Goal: Obtain resource: Obtain resource

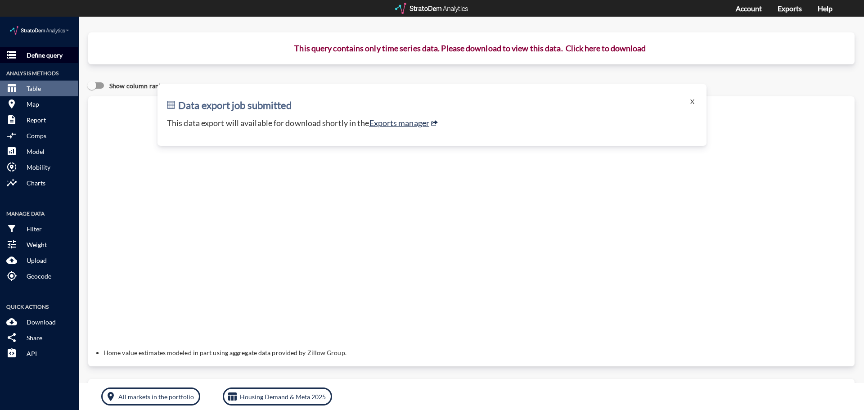
click p "Define query"
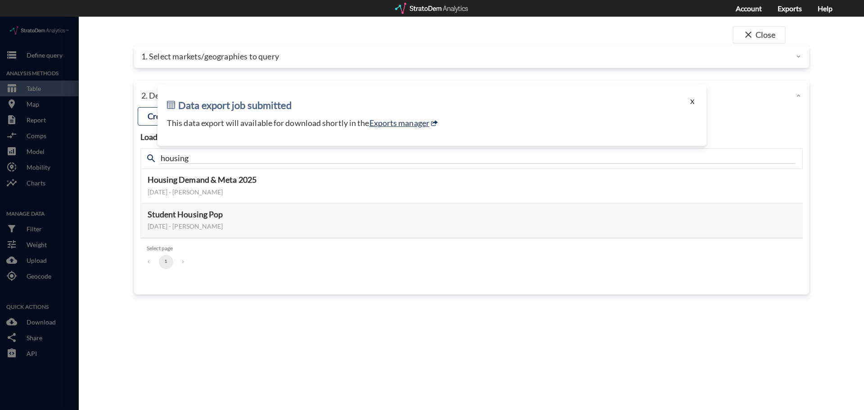
click button "X"
click div "1. Select markets/geographies to query"
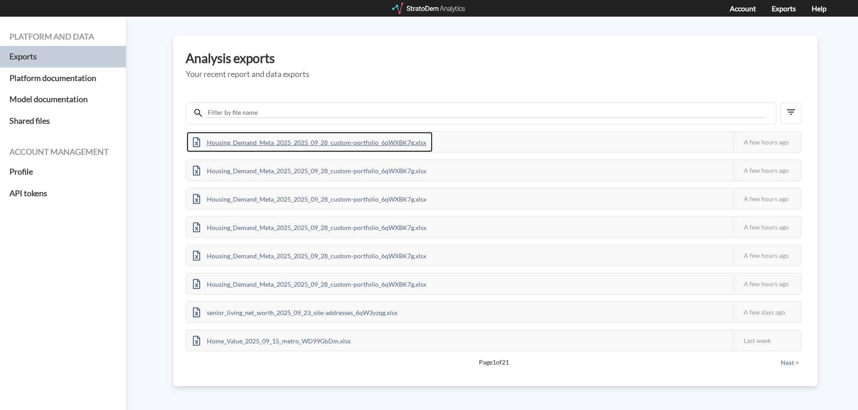
click at [342, 144] on div "Housing_Demand_Meta_2025_2025_09_28_custom-portfolio_6qWXBK7g.xlsx" at bounding box center [310, 142] width 246 height 20
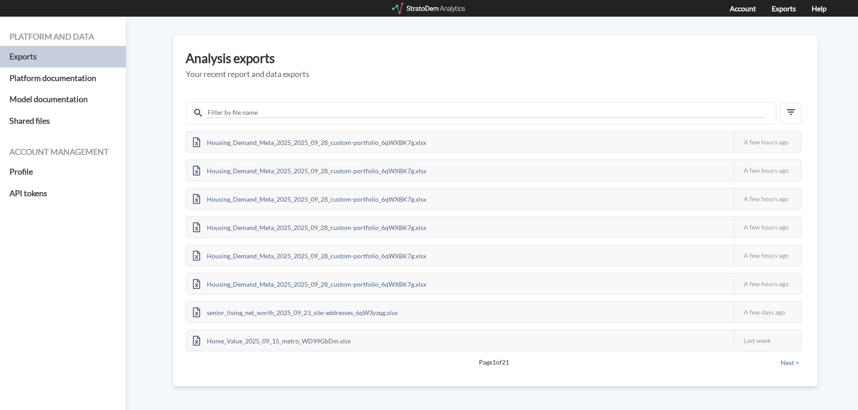
click at [439, 11] on div at bounding box center [429, 8] width 74 height 11
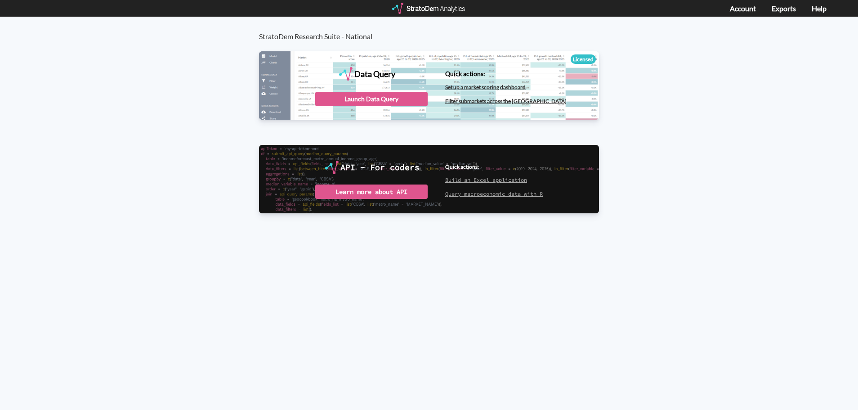
click at [452, 5] on div at bounding box center [429, 8] width 74 height 11
click at [365, 99] on div "Launch Data Query" at bounding box center [371, 99] width 112 height 14
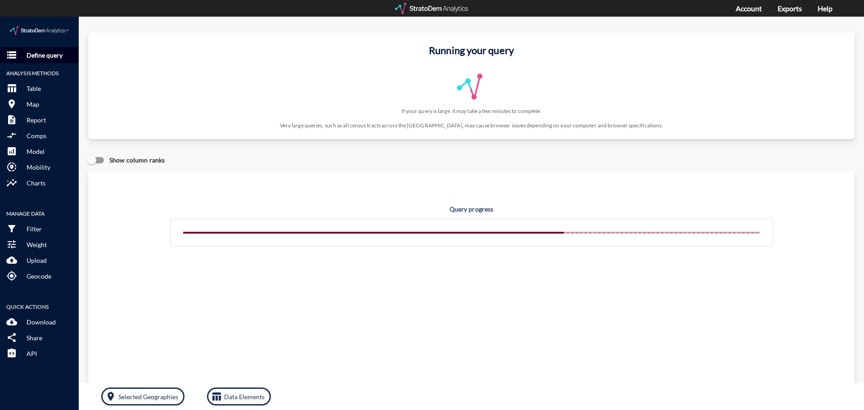
click p "Define query"
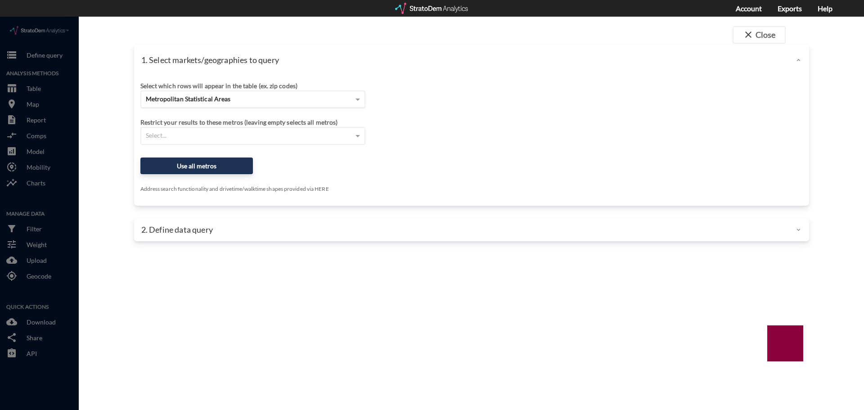
click div "Metropolitan Statistical Areas"
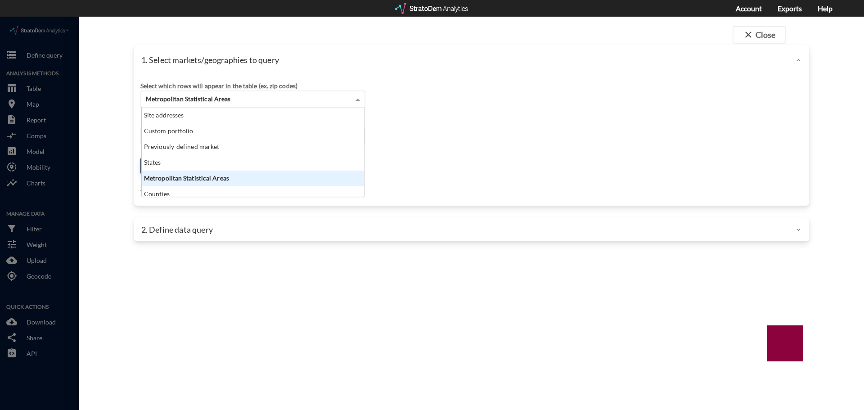
scroll to position [82, 217]
click div "1. Select markets/geographies to query"
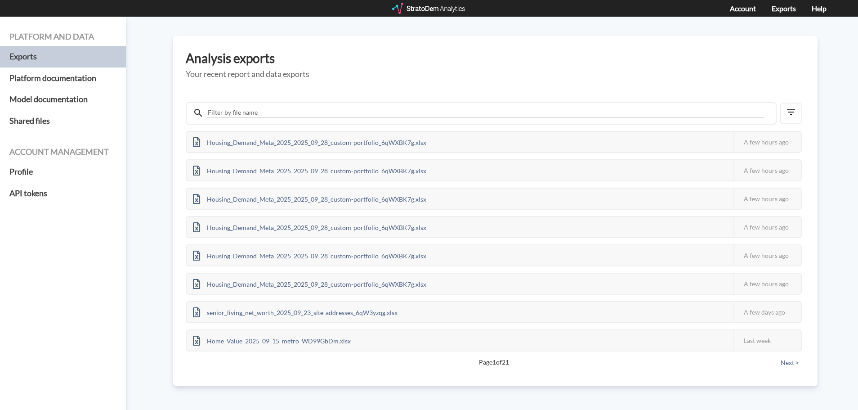
click at [409, 12] on div at bounding box center [429, 8] width 74 height 11
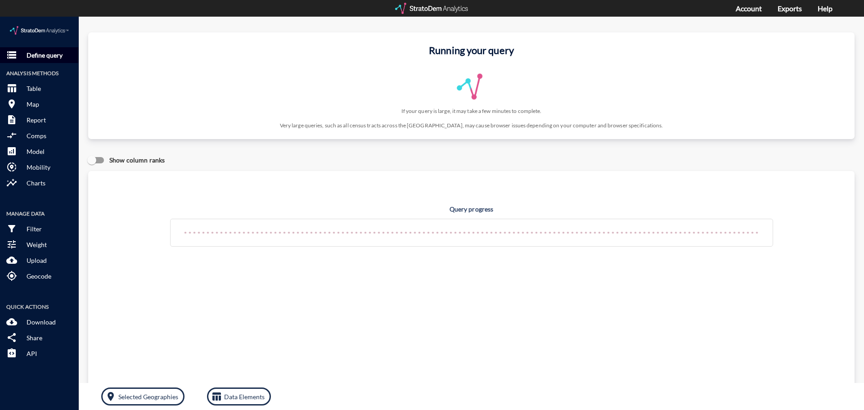
click button "storage Define query"
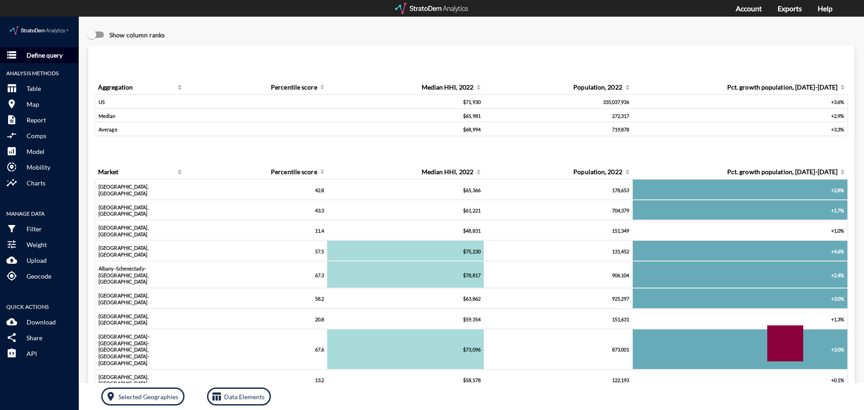
click span "storage"
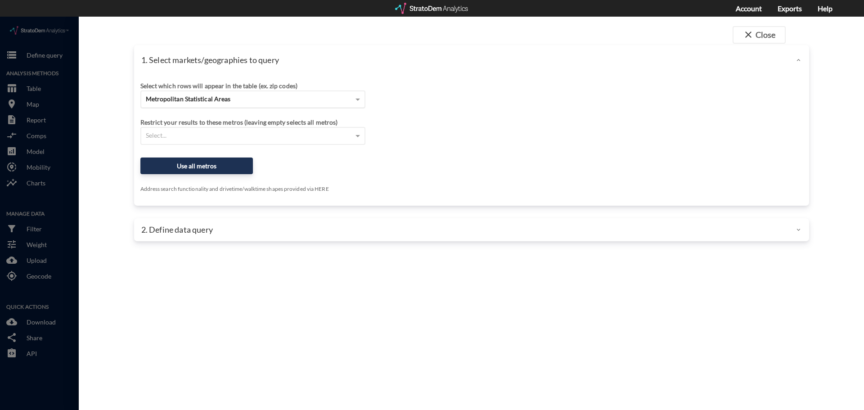
click div "Metropolitan Statistical Areas"
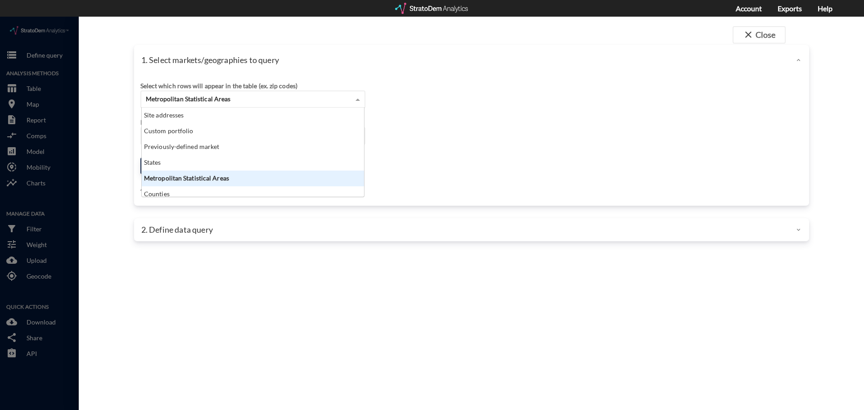
scroll to position [82, 217]
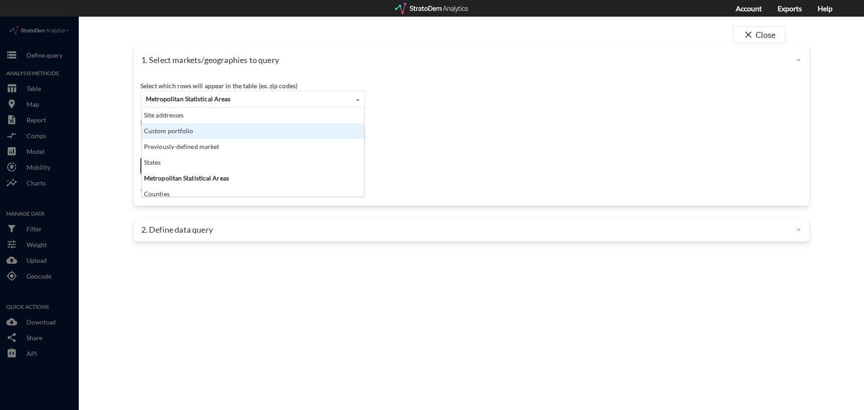
click div "Custom portfolio"
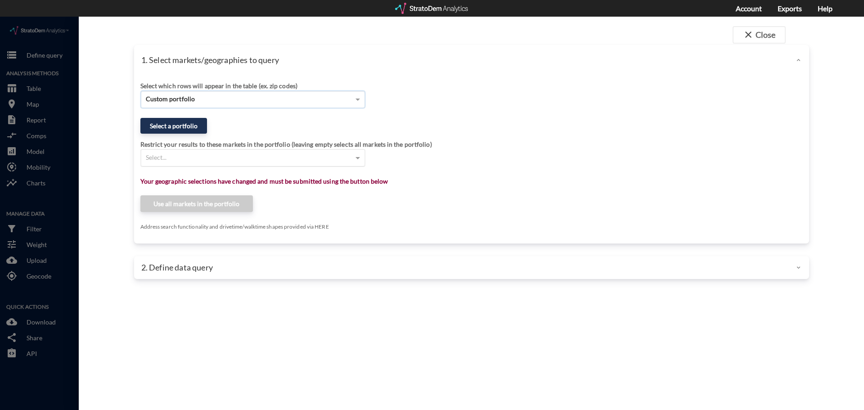
click div "Select..."
click div "Restrict your results to these markets in the portfolio (leaving empty selects …"
click button "Select a portfolio"
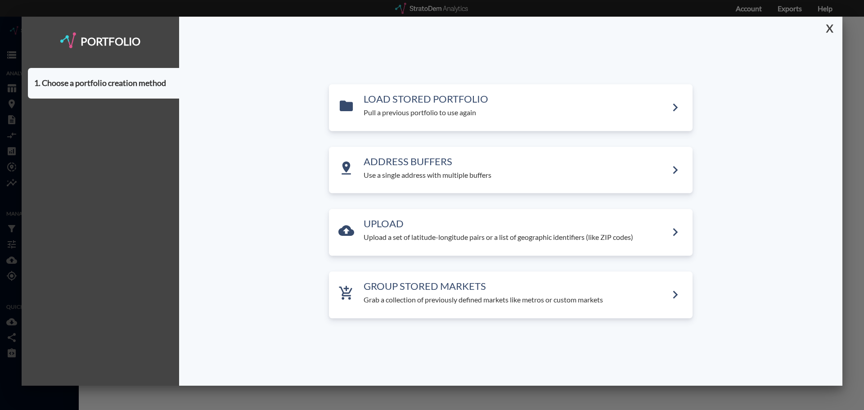
click at [831, 26] on button "X" at bounding box center [828, 28] width 16 height 23
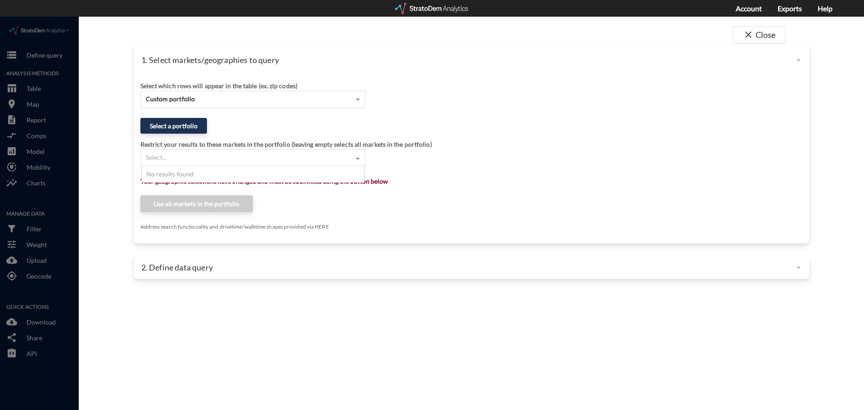
click div "Select..."
click div "Custom portfolio"
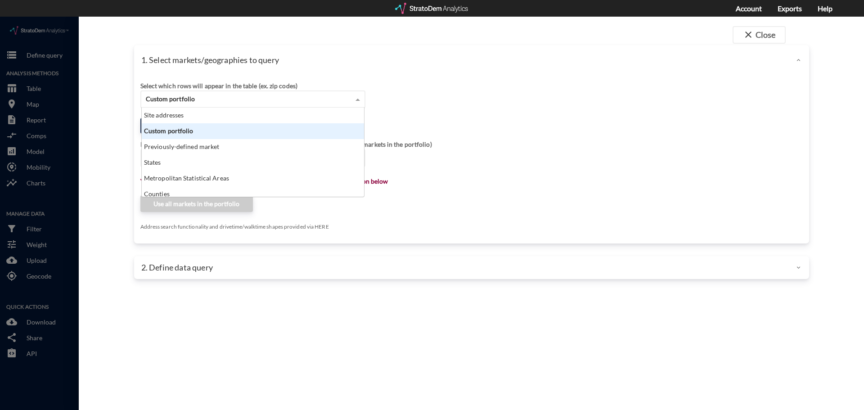
click div "1. Select markets/geographies to query"
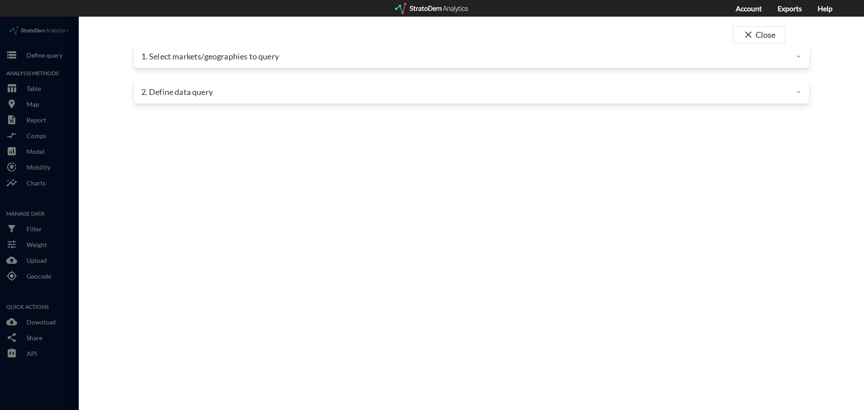
click div "1. Select markets/geographies to query"
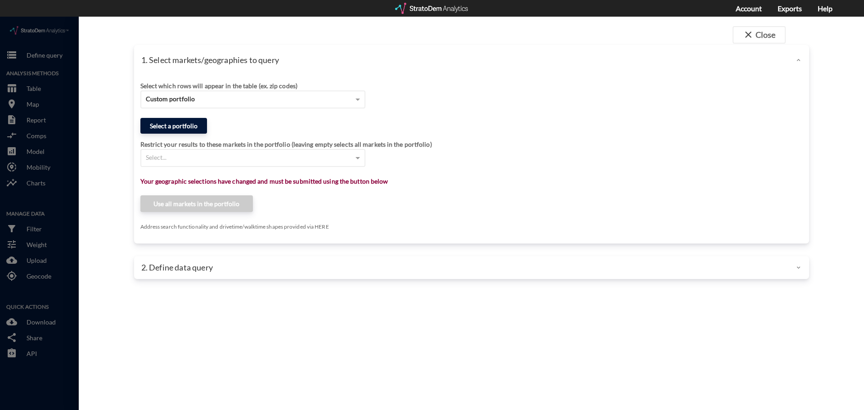
click button "Select a portfolio"
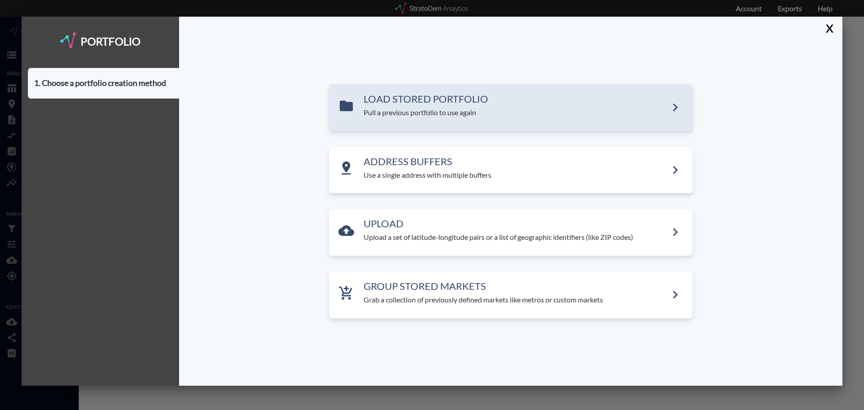
click at [449, 114] on p "Pull a previous portfolio to use again" at bounding box center [516, 113] width 304 height 10
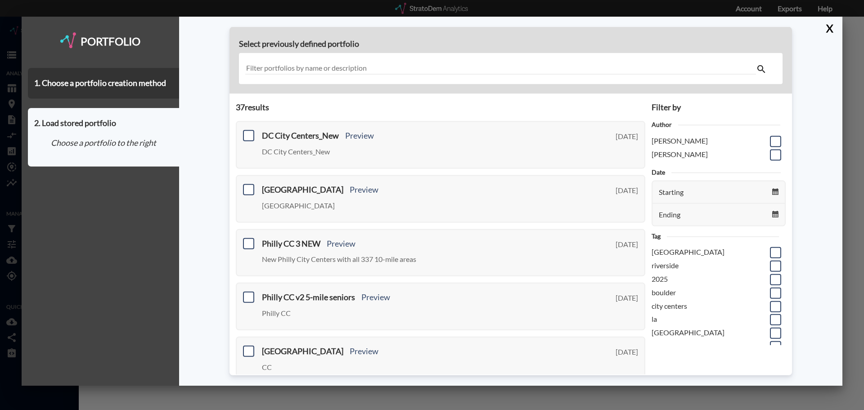
click at [345, 79] on div at bounding box center [510, 68] width 543 height 31
click at [336, 63] on input "text" at bounding box center [500, 69] width 511 height 12
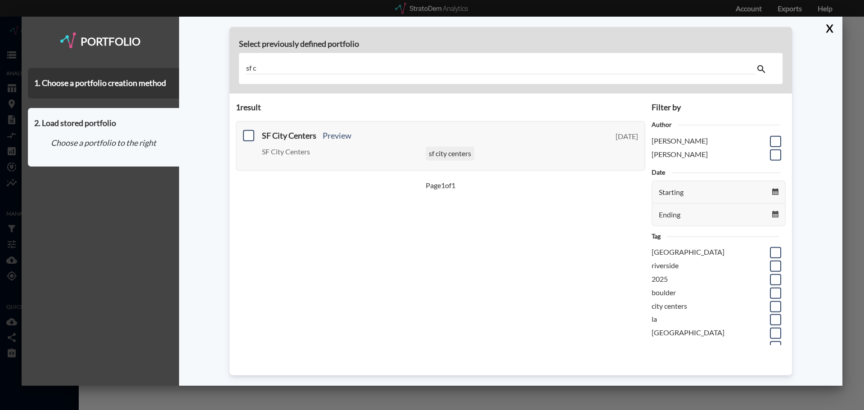
type input "sf c"
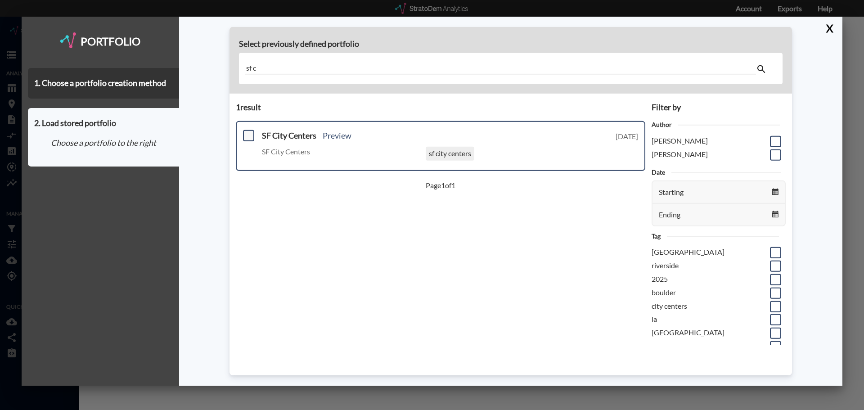
click at [252, 136] on span at bounding box center [248, 135] width 11 height 11
click at [247, 132] on input "checkbox" at bounding box center [247, 132] width 0 height 0
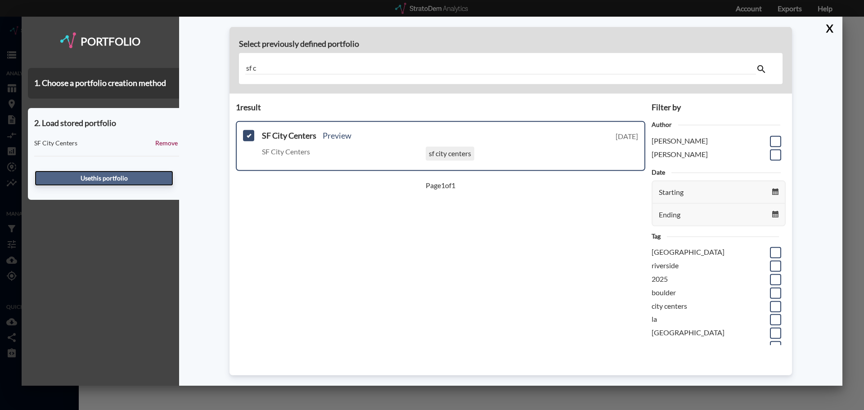
click at [135, 180] on button "Use this portfolio" at bounding box center [104, 178] width 139 height 15
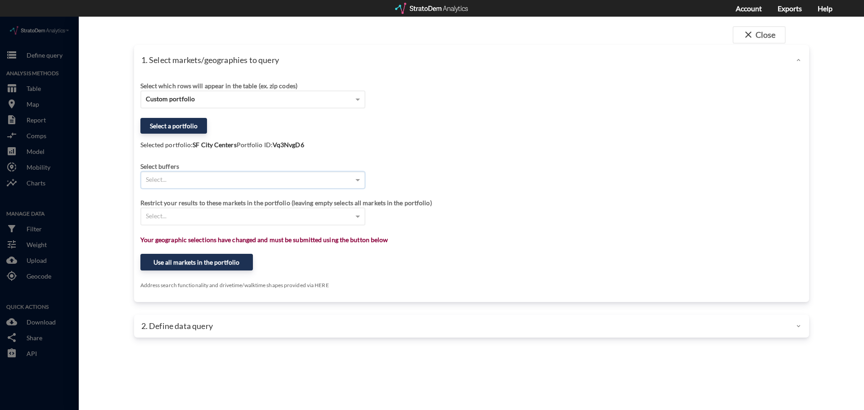
click div "Select..."
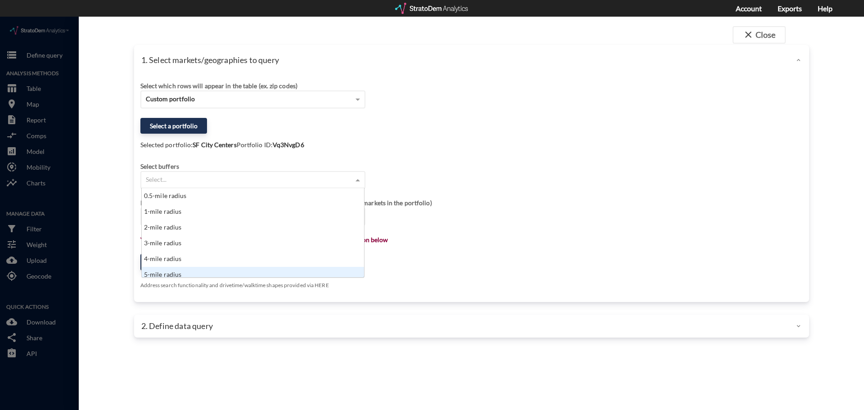
scroll to position [4, 0]
click div "5-mile radius"
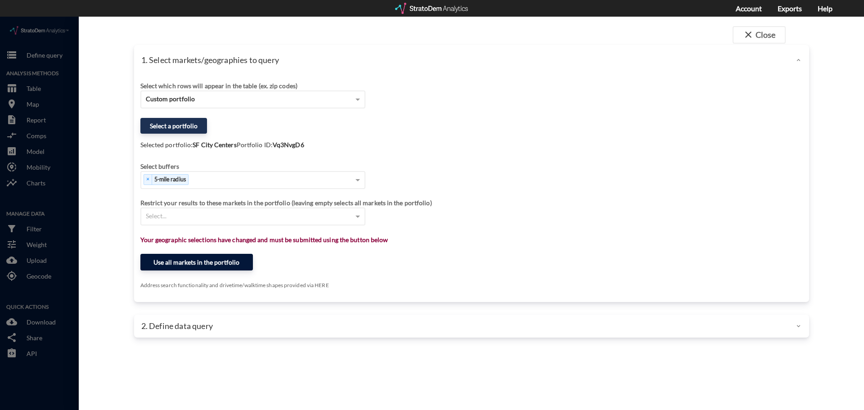
click button "Use all markets in the portfolio"
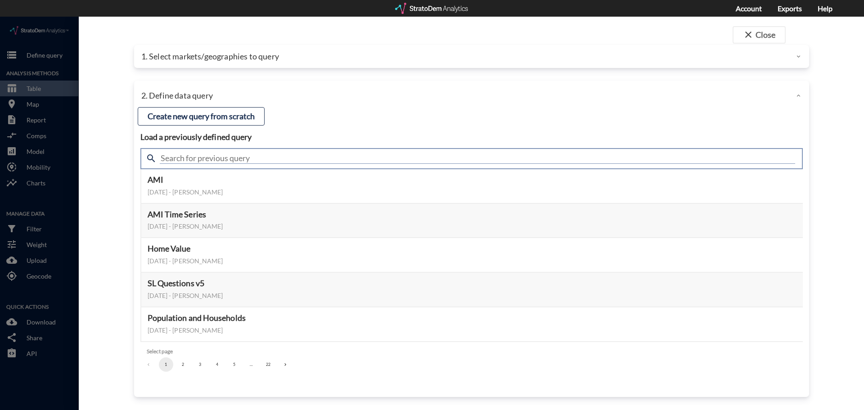
click input "text"
type input "housing"
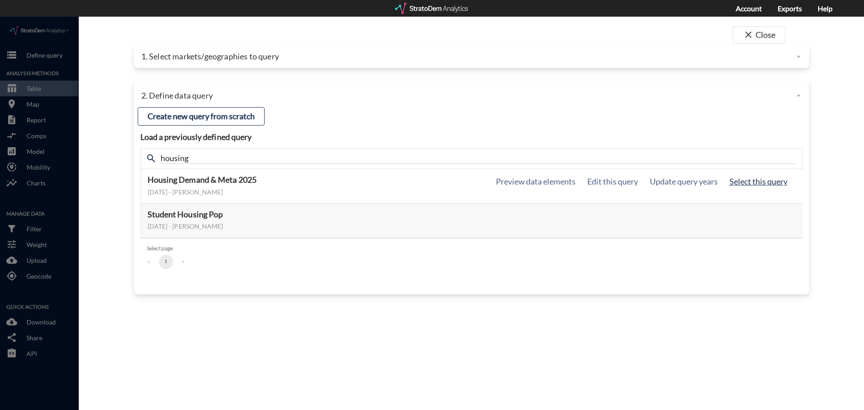
click button "Select this query"
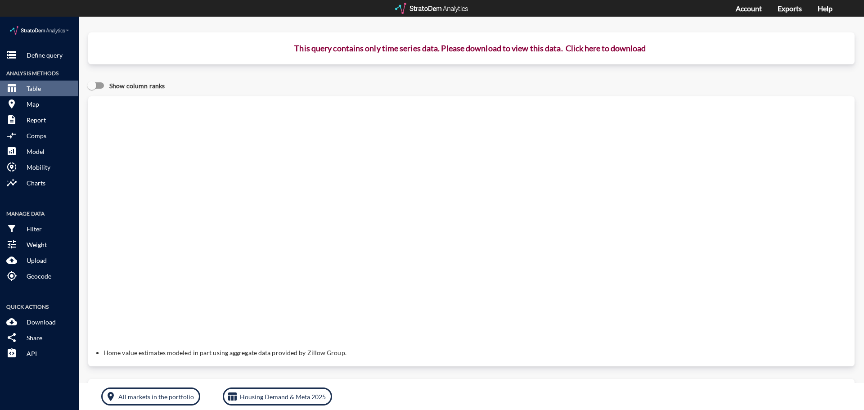
click button "Click here to download"
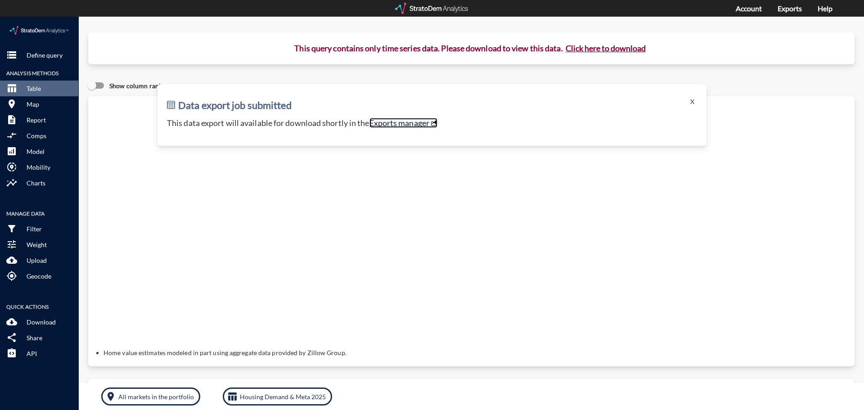
click link "Exports manager"
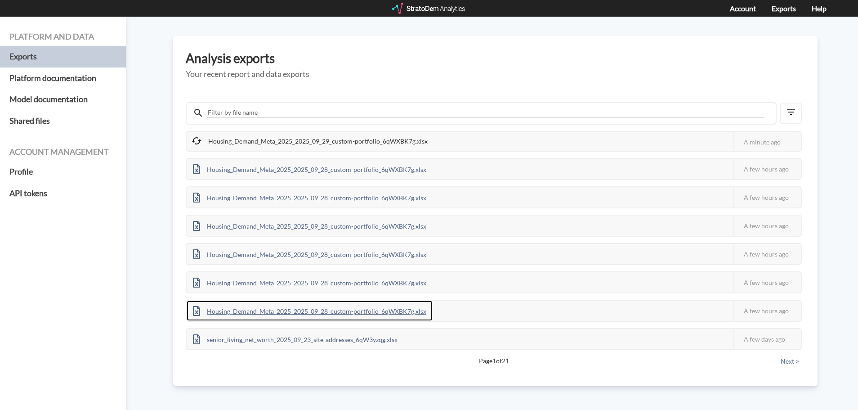
click at [400, 310] on div "Housing_Demand_Meta_2025_2025_09_28_custom-portfolio_6qWXBK7g.xlsx" at bounding box center [310, 311] width 246 height 20
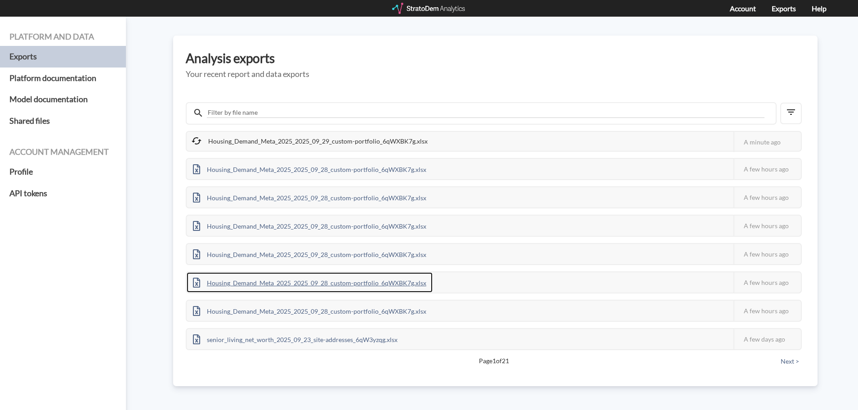
click at [312, 285] on div "Housing_Demand_Meta_2025_2025_09_28_custom-portfolio_6qWXBK7g.xlsx" at bounding box center [310, 282] width 246 height 20
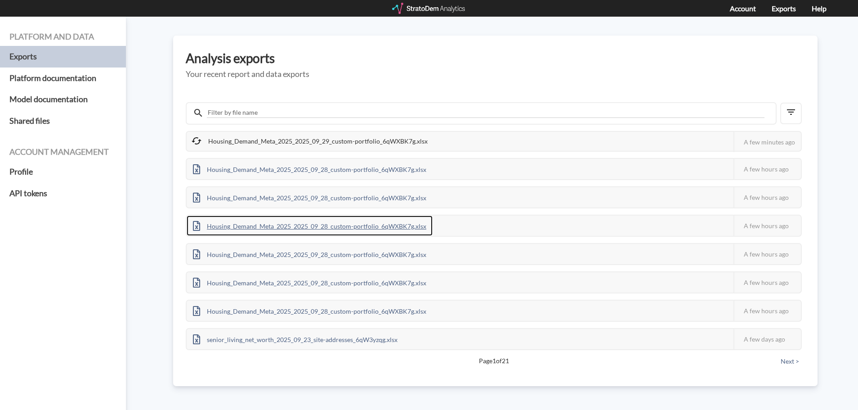
click at [357, 217] on div "Housing_Demand_Meta_2025_2025_09_28_custom-portfolio_6qWXBK7g.xlsx" at bounding box center [310, 225] width 246 height 20
